Goal: Find specific page/section: Find specific page/section

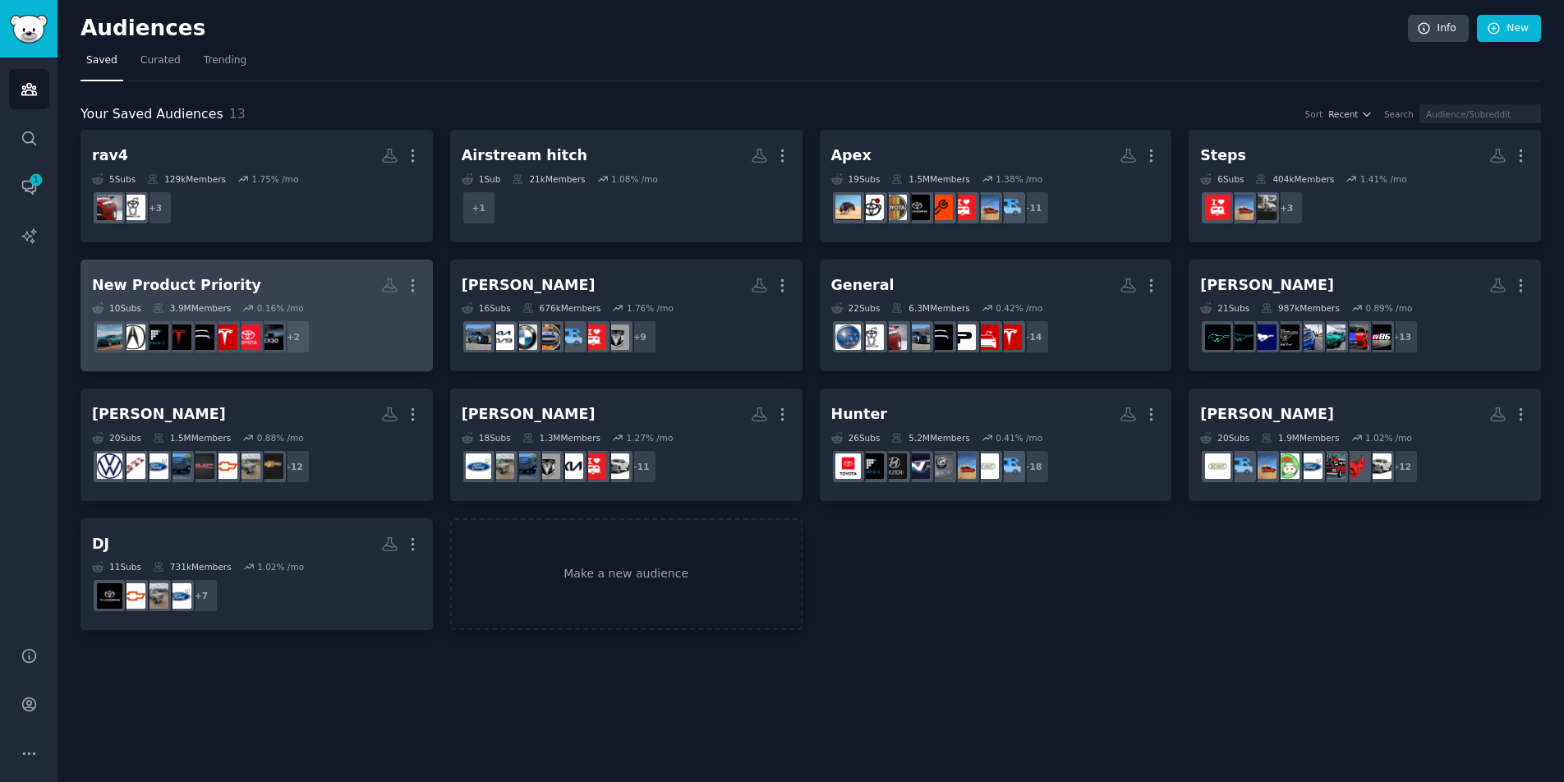
click at [284, 286] on h2 "New Product Priority More" at bounding box center [256, 285] width 329 height 29
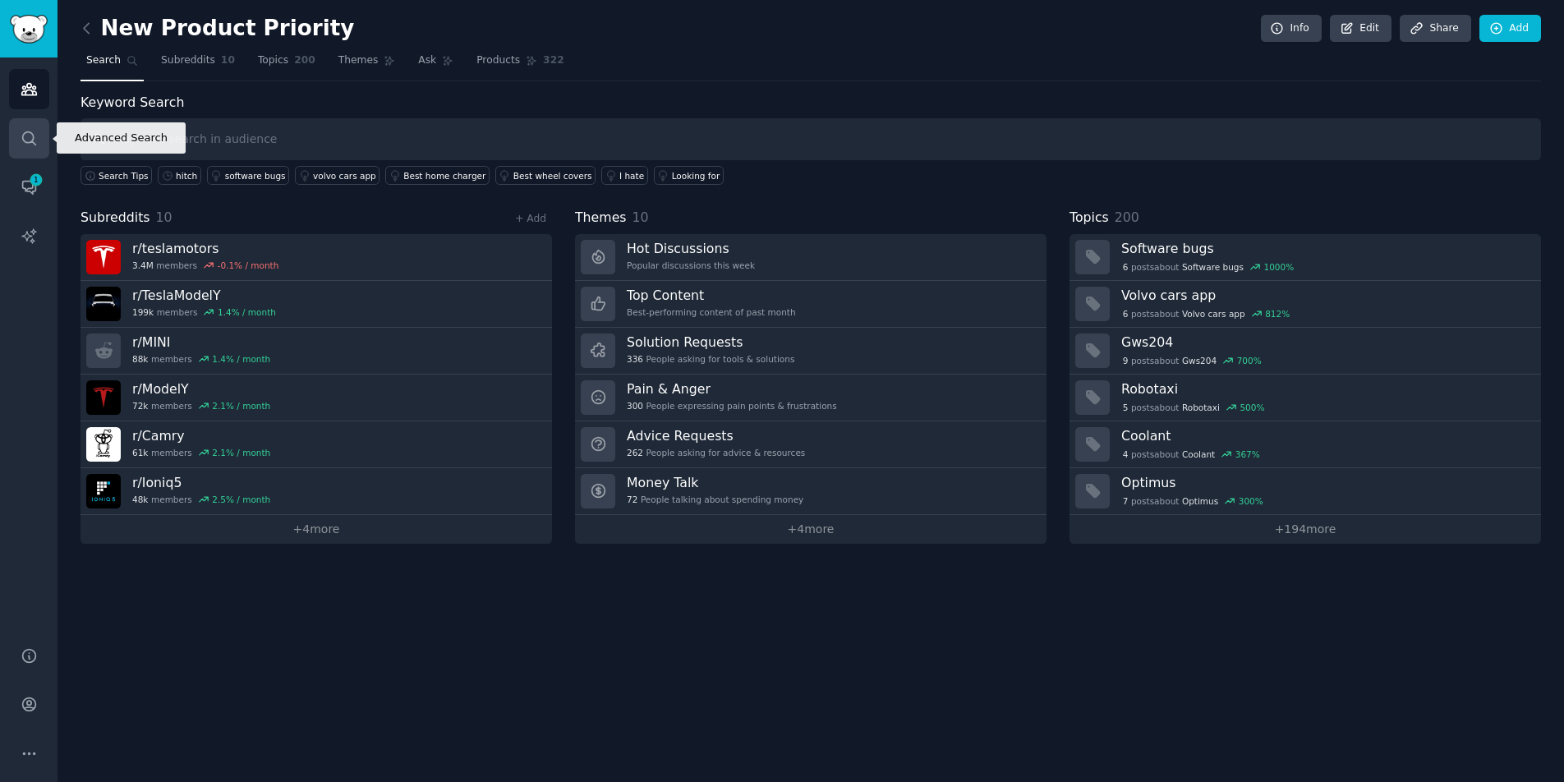
click at [21, 132] on icon "Sidebar" at bounding box center [29, 138] width 17 height 17
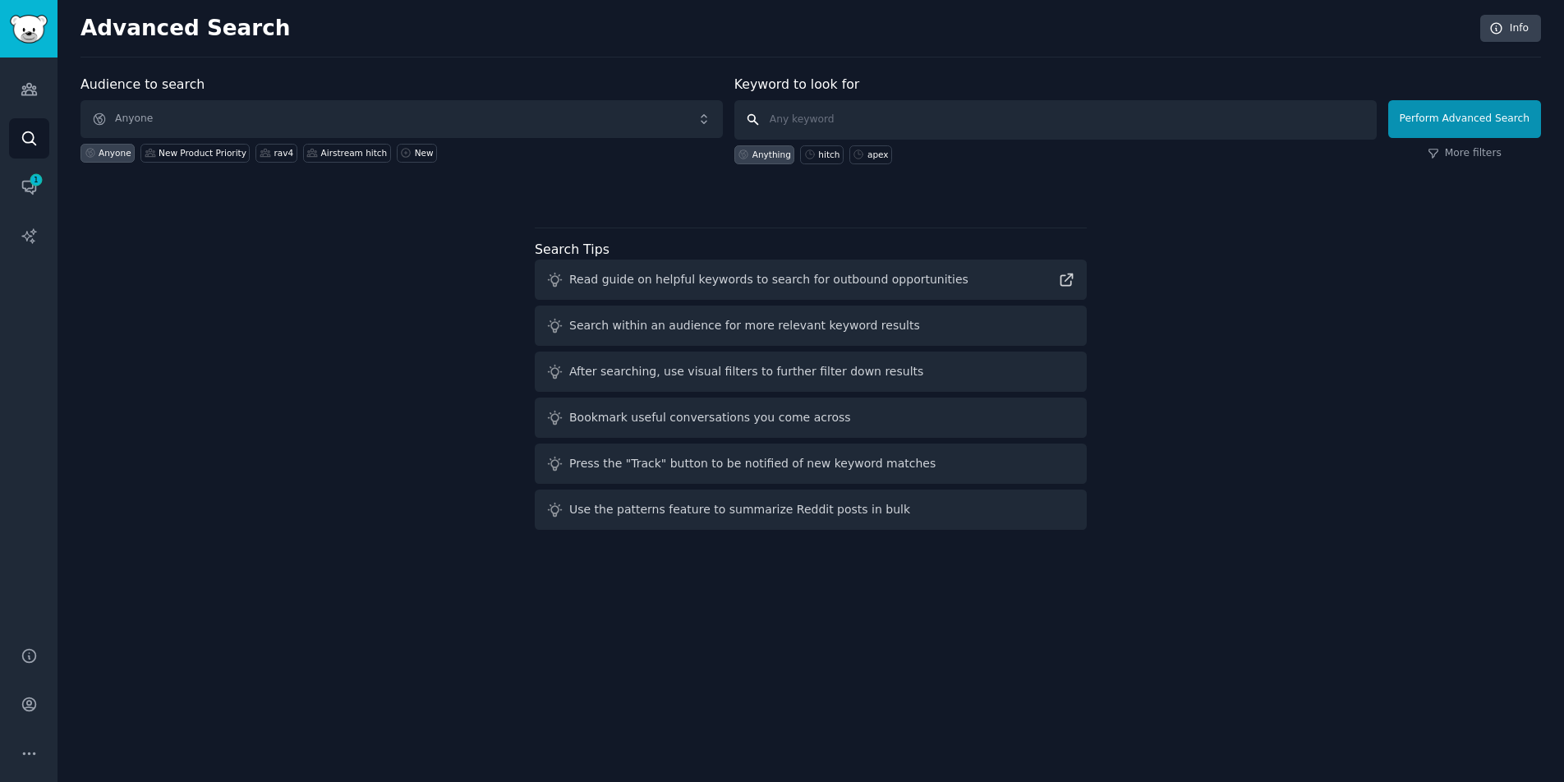
click at [801, 125] on input "text" at bounding box center [1055, 119] width 642 height 39
